Goal: Transaction & Acquisition: Purchase product/service

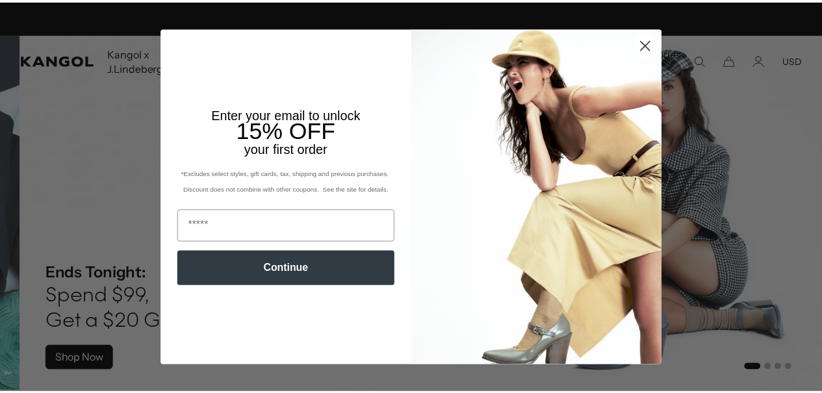
scroll to position [0, 268]
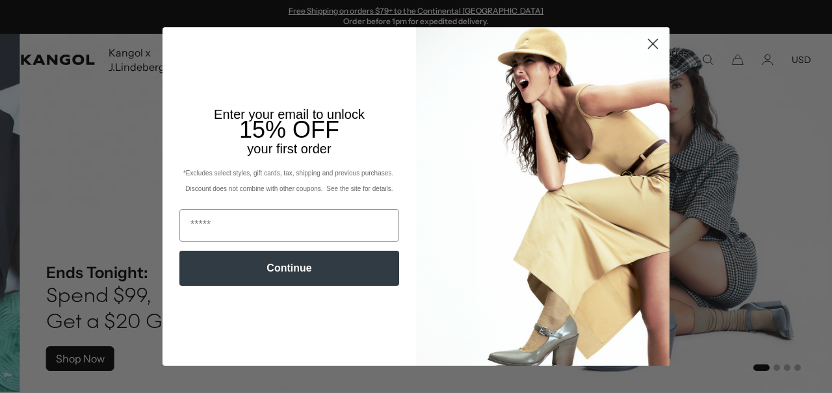
click at [650, 44] on circle "Close dialog" at bounding box center [652, 43] width 21 height 21
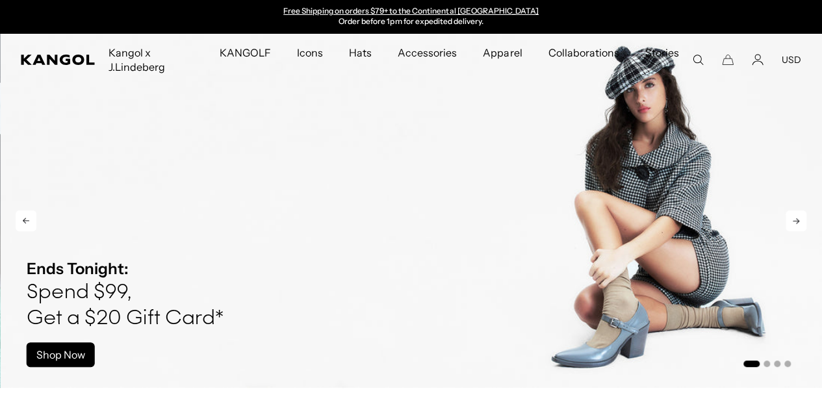
click at [575, 101] on img "1 of 4" at bounding box center [412, 211] width 822 height 354
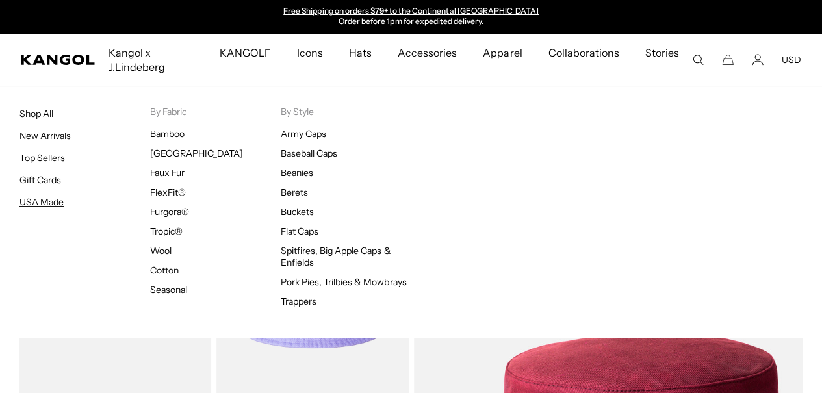
click at [26, 197] on link "USA Made" at bounding box center [41, 202] width 44 height 12
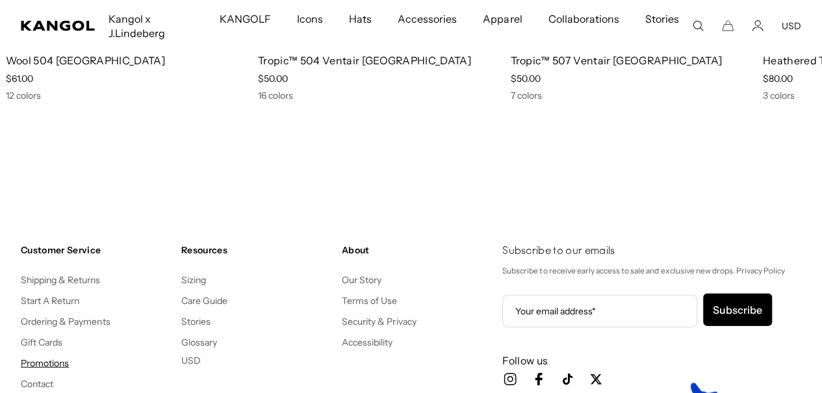
click at [55, 357] on link "Promotions" at bounding box center [45, 363] width 48 height 12
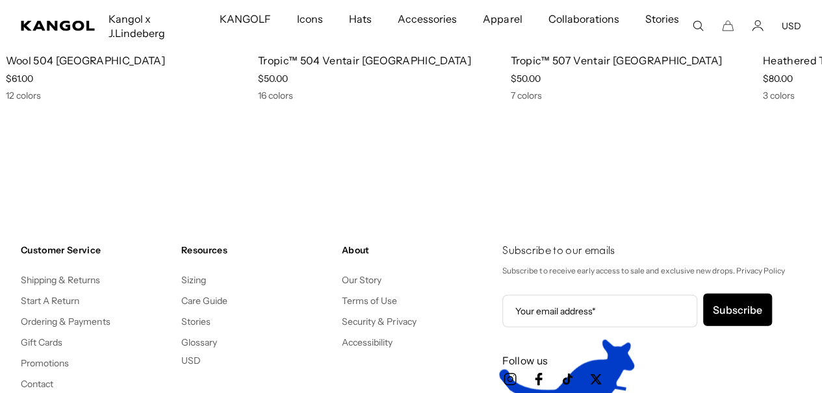
click at [372, 19] on span "Hats" at bounding box center [360, 19] width 23 height 38
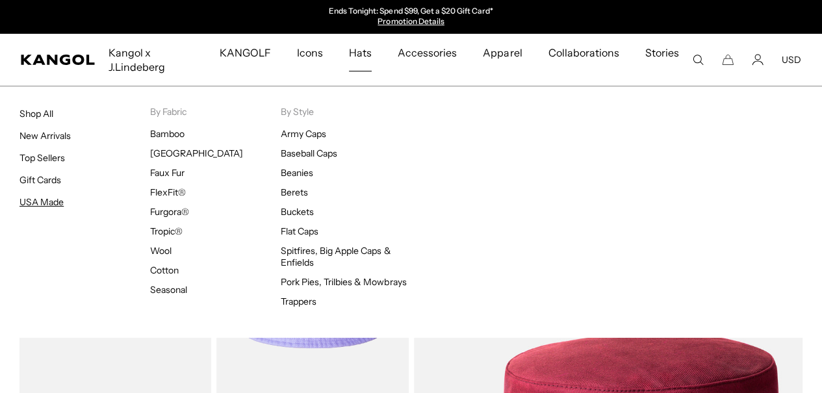
click at [47, 201] on link "USA Made" at bounding box center [41, 202] width 44 height 12
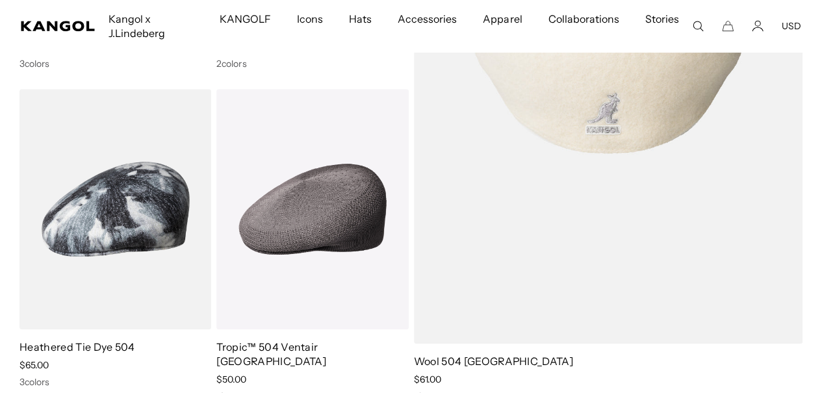
click at [585, 82] on img at bounding box center [608, 57] width 389 height 574
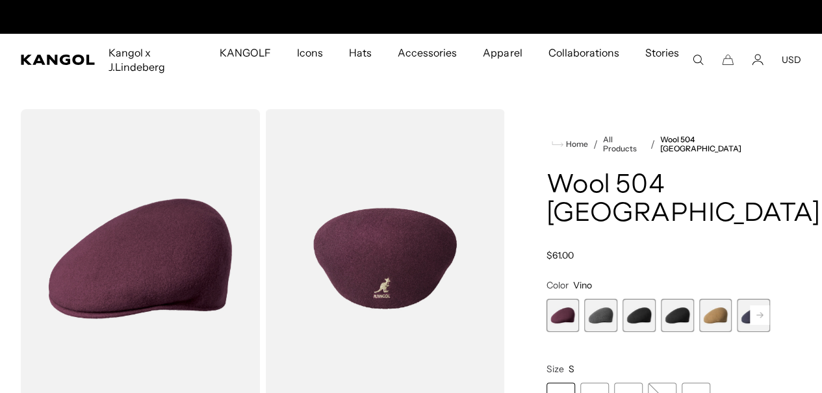
scroll to position [0, 268]
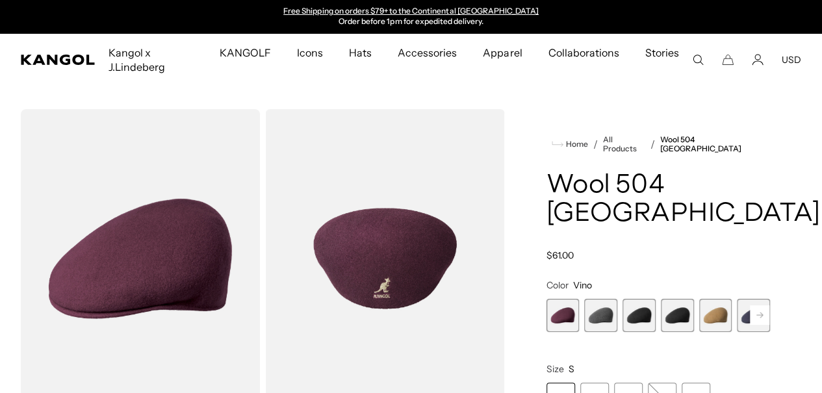
click at [617, 310] on span "2 of 12" at bounding box center [600, 315] width 33 height 33
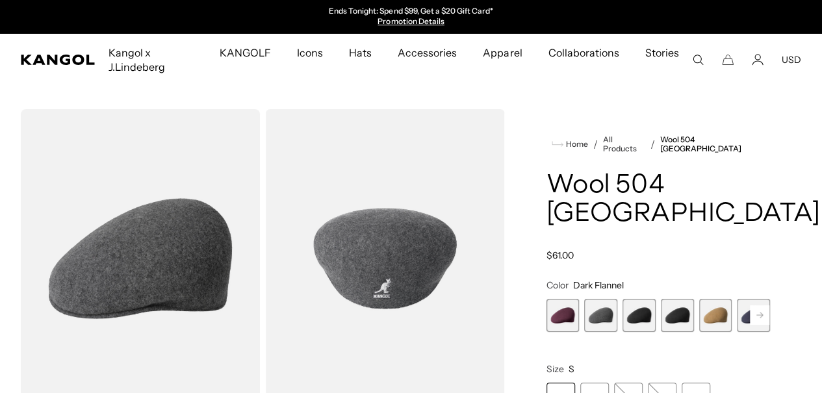
click at [645, 308] on span "3 of 12" at bounding box center [638, 315] width 33 height 33
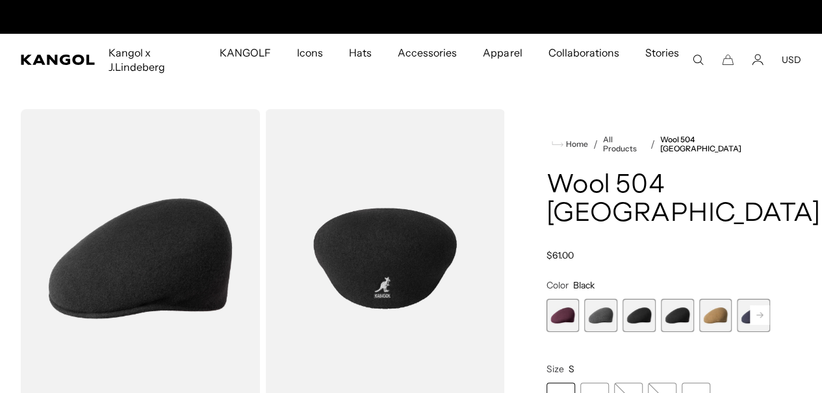
scroll to position [0, 268]
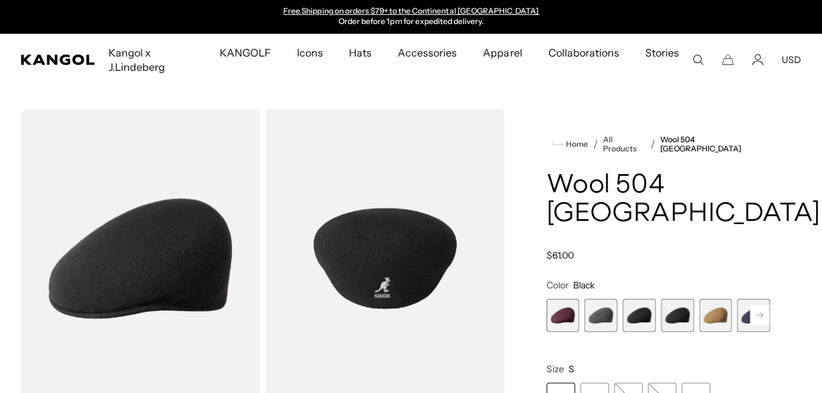
click at [664, 308] on span "4 of 12" at bounding box center [677, 315] width 33 height 33
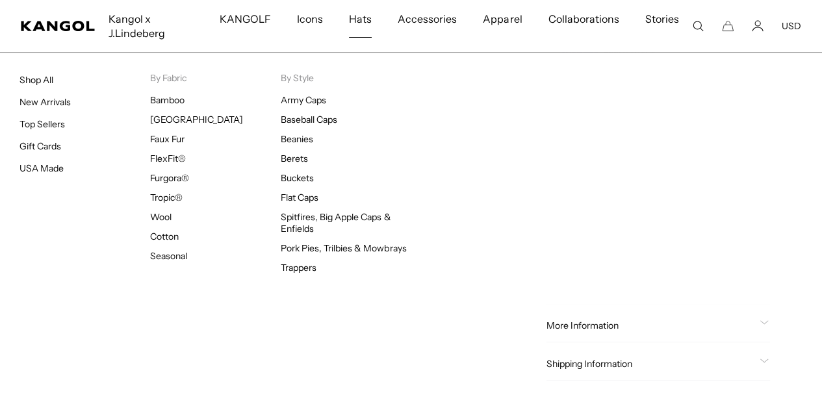
scroll to position [0, 268]
